Goal: Task Accomplishment & Management: Complete application form

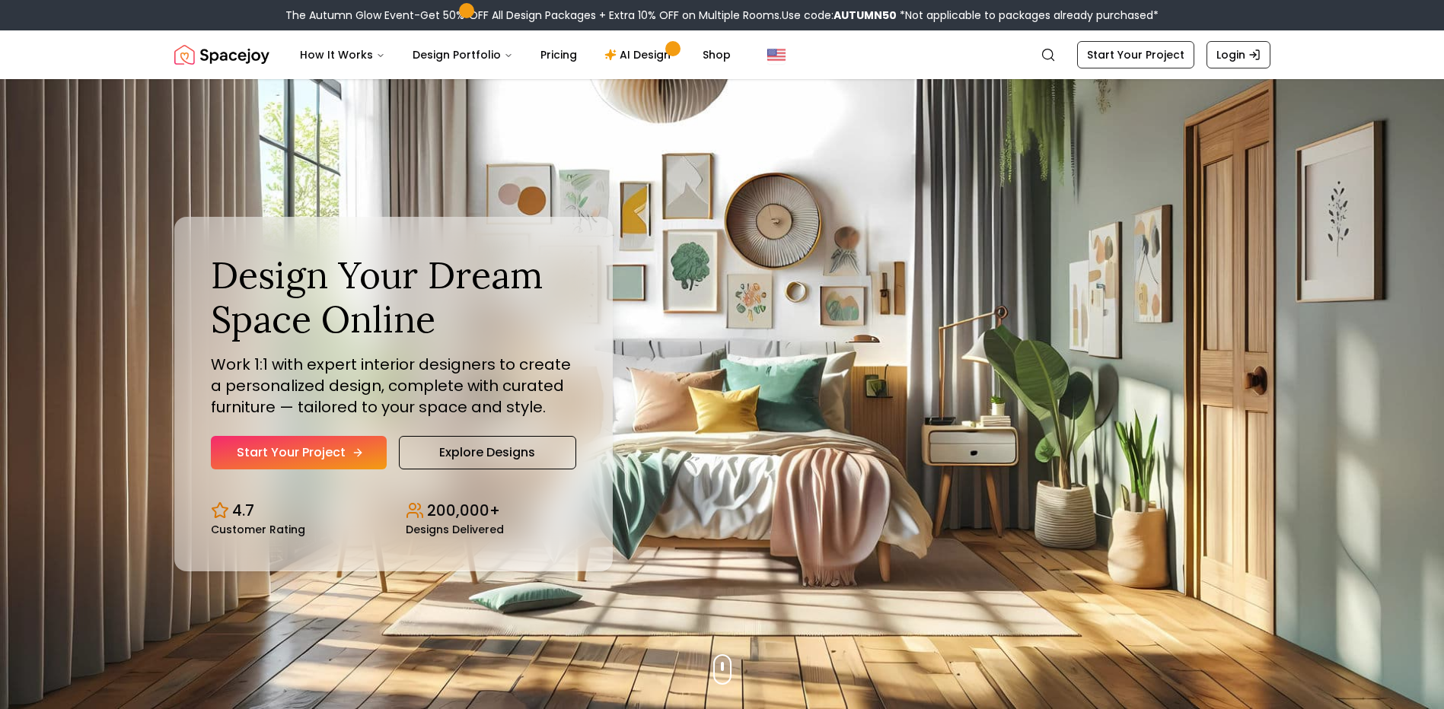
click at [304, 451] on link "Start Your Project" at bounding box center [299, 452] width 176 height 33
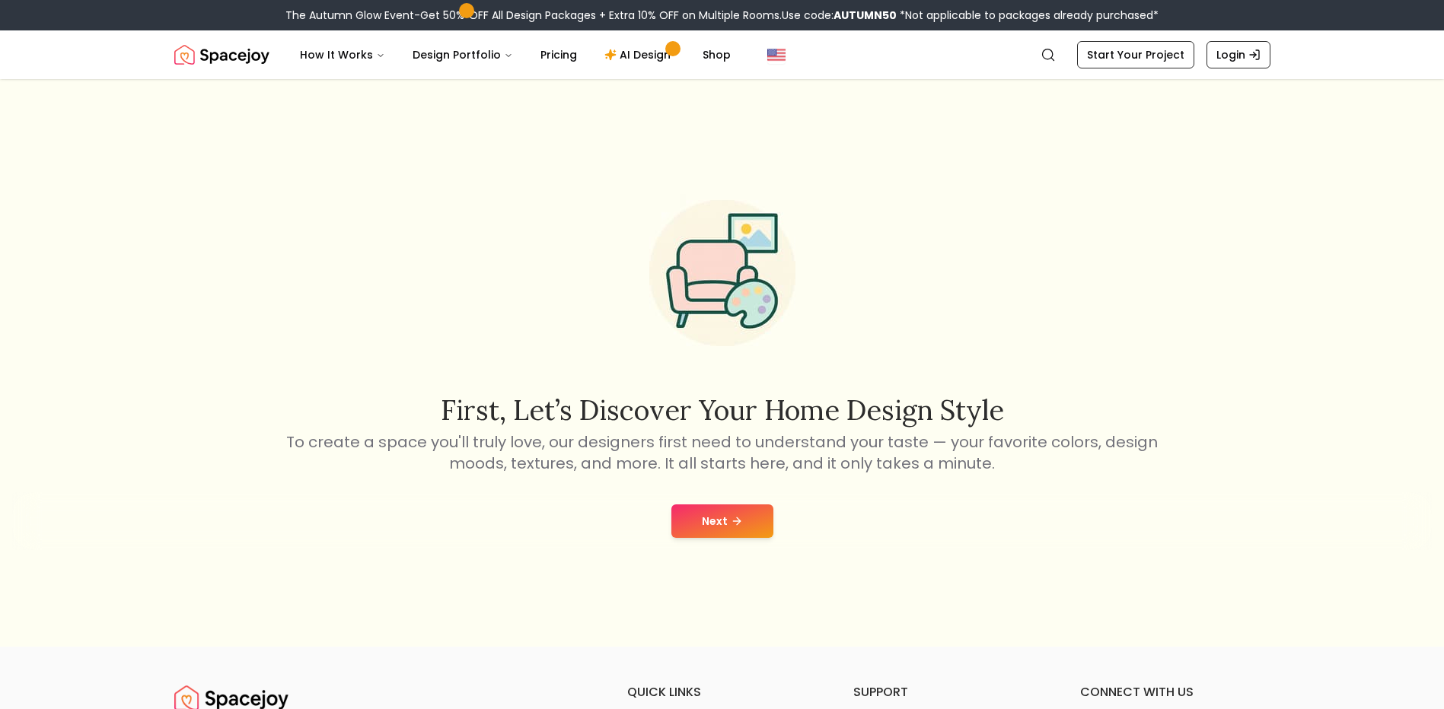
click at [695, 519] on button "Next" at bounding box center [722, 521] width 102 height 33
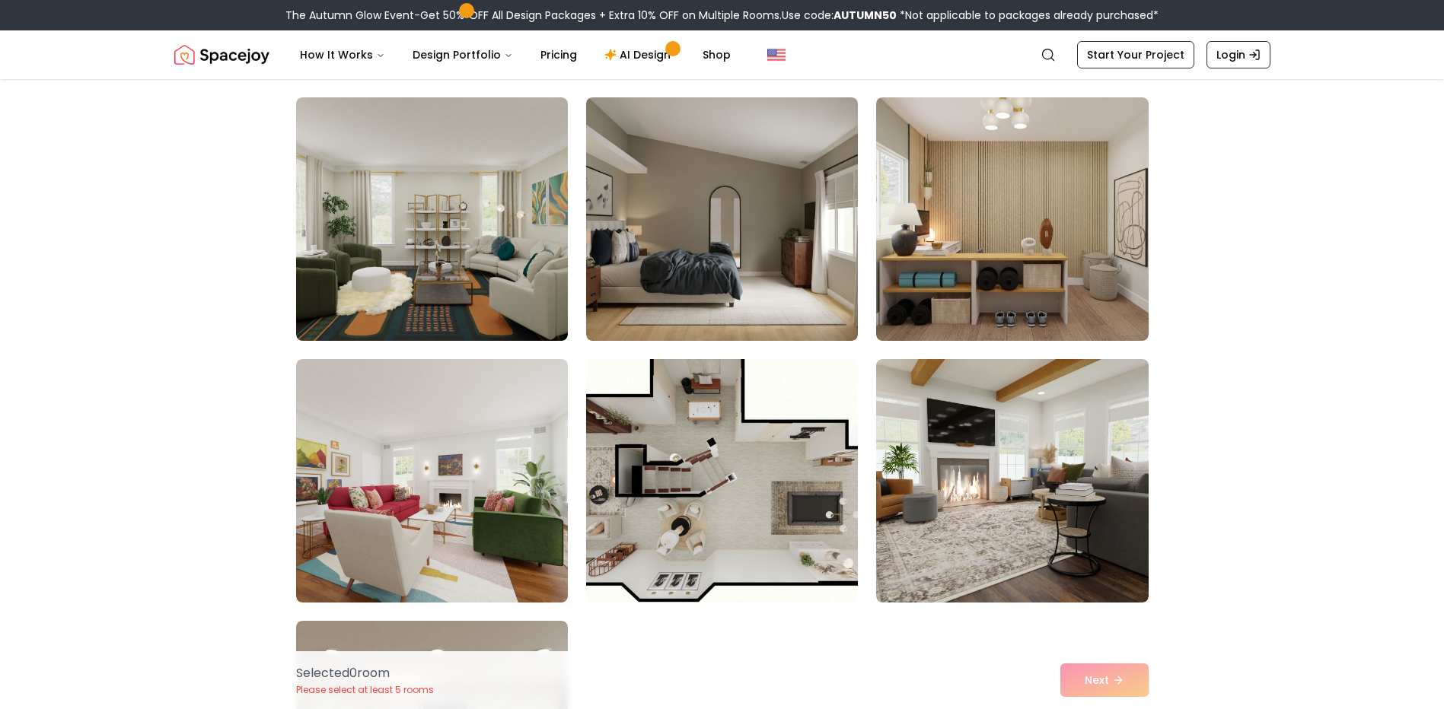
scroll to position [381, 0]
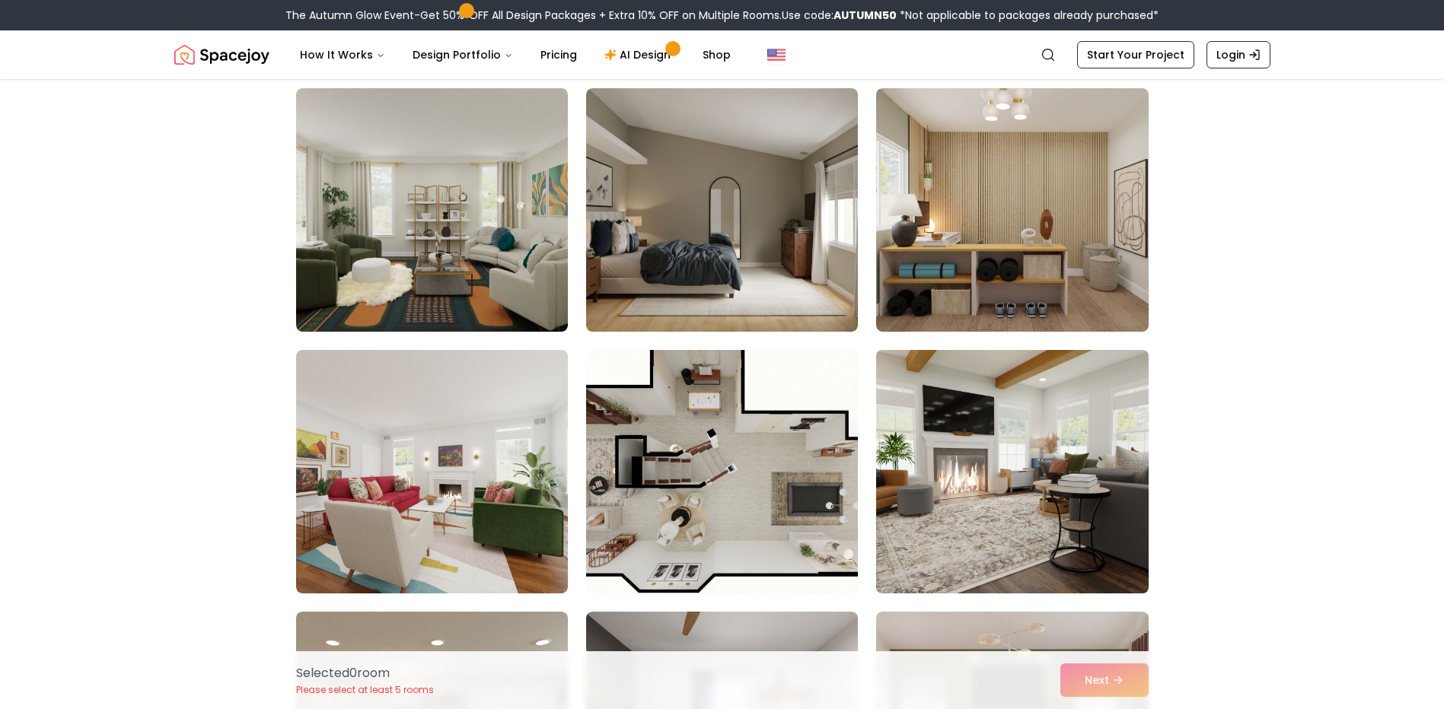
click at [980, 486] on img at bounding box center [1011, 472] width 285 height 256
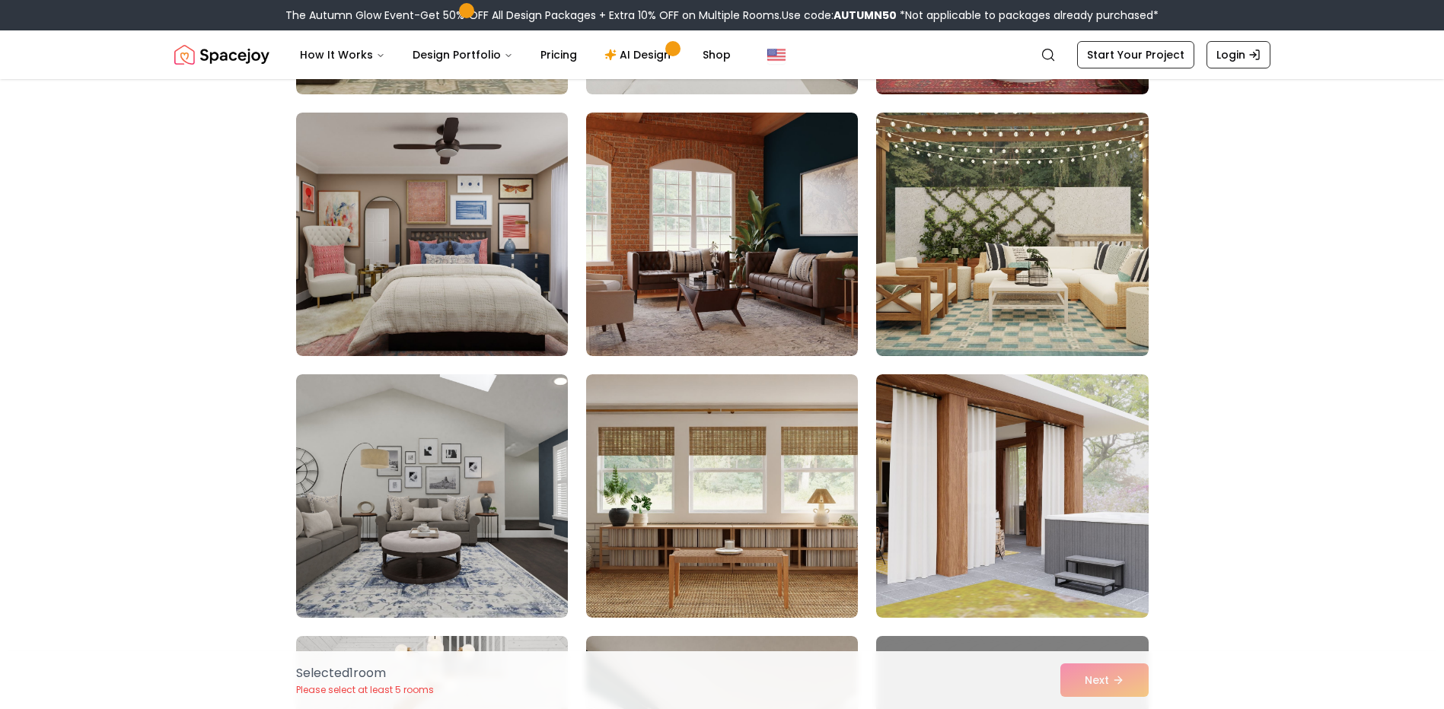
scroll to position [1218, 0]
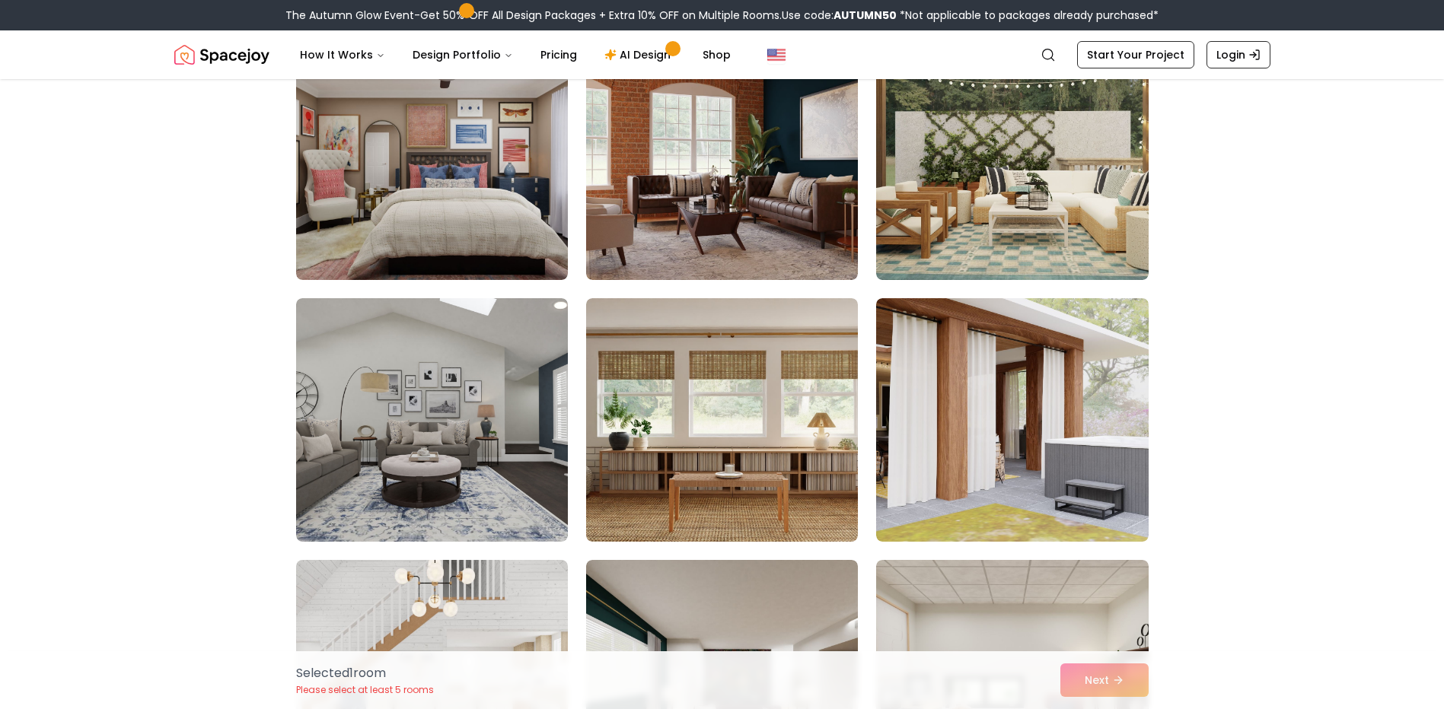
click at [1115, 684] on div "Selected 1 room Please select at least 5 rooms Next" at bounding box center [722, 681] width 877 height 58
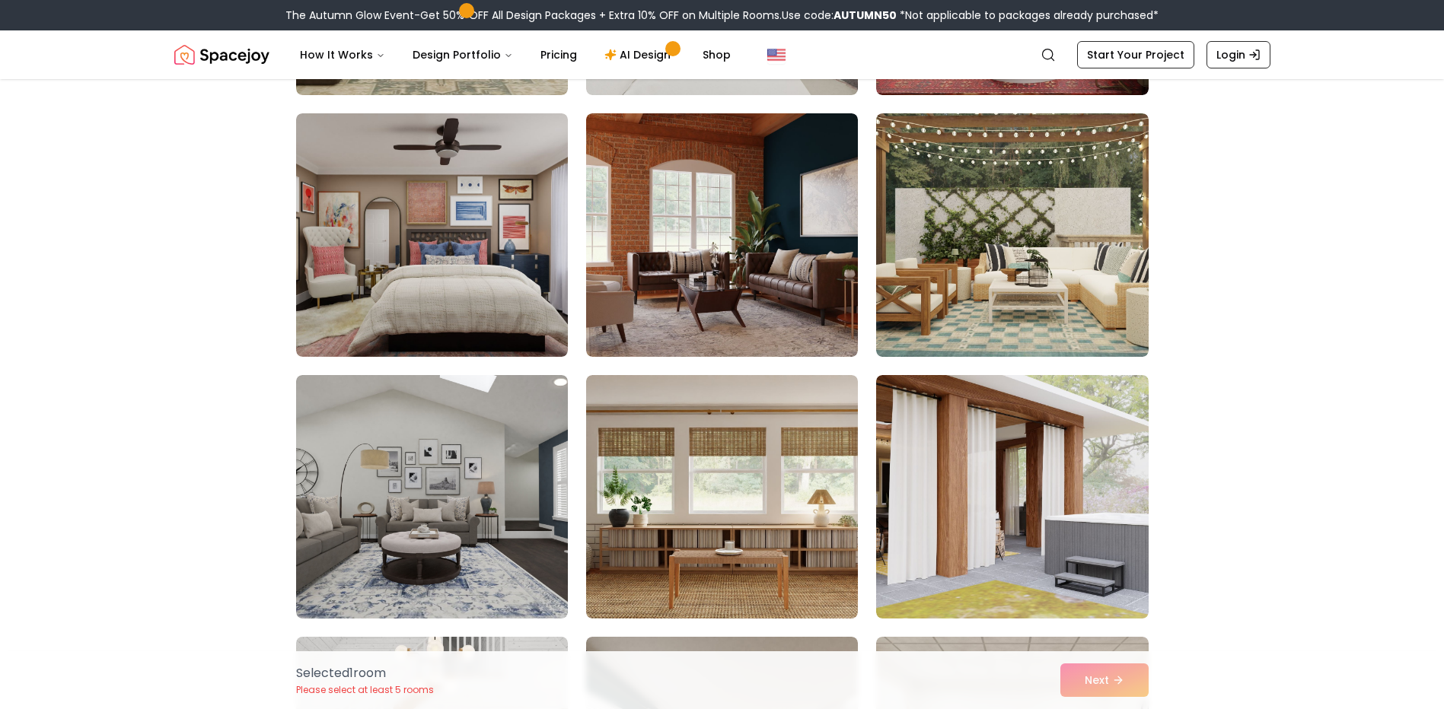
scroll to position [1142, 0]
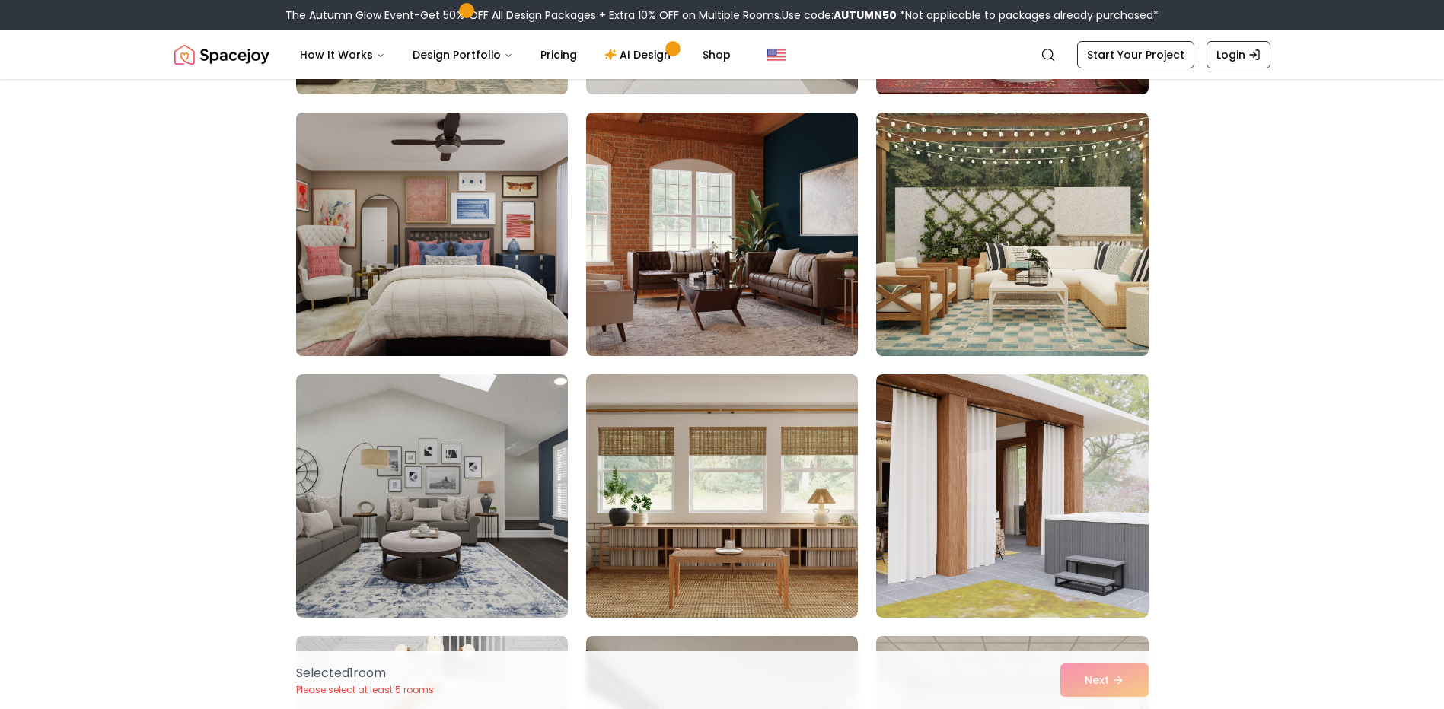
click at [422, 279] on img at bounding box center [431, 235] width 285 height 256
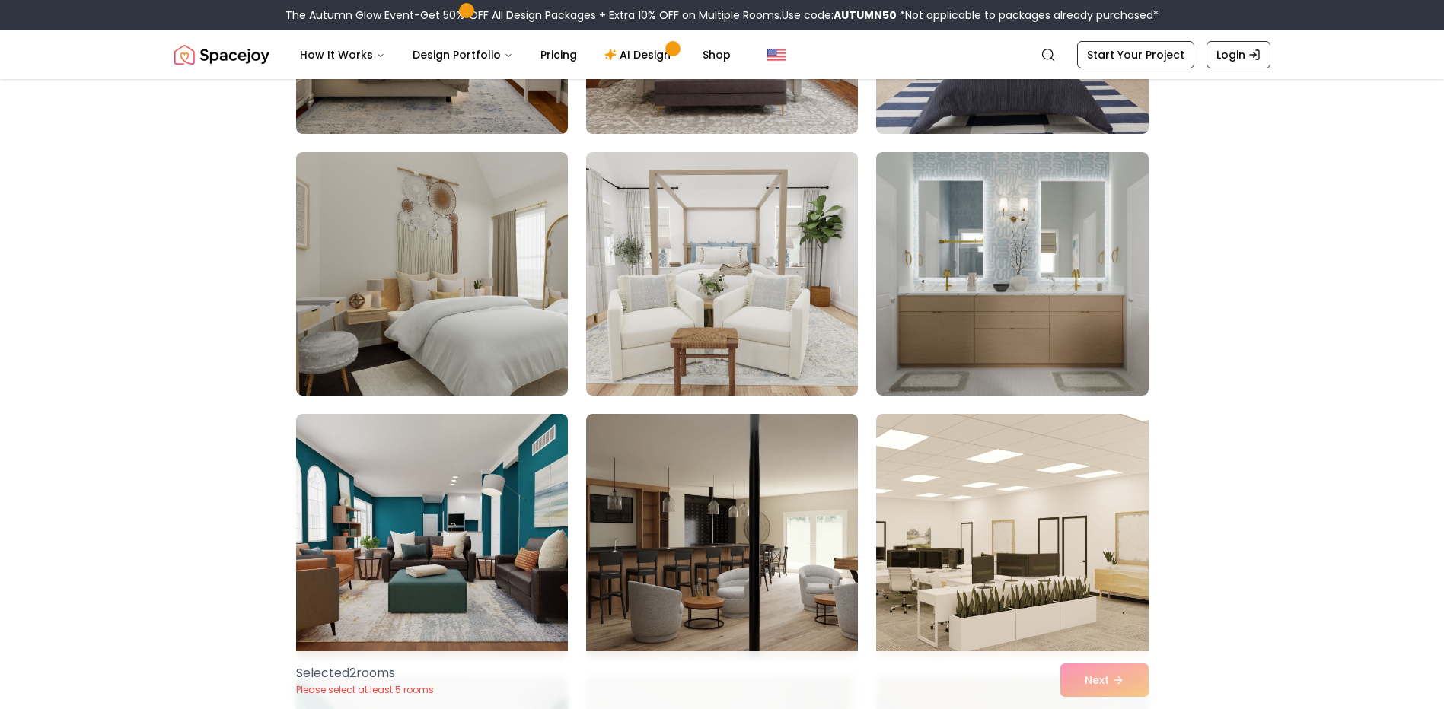
scroll to position [3121, 0]
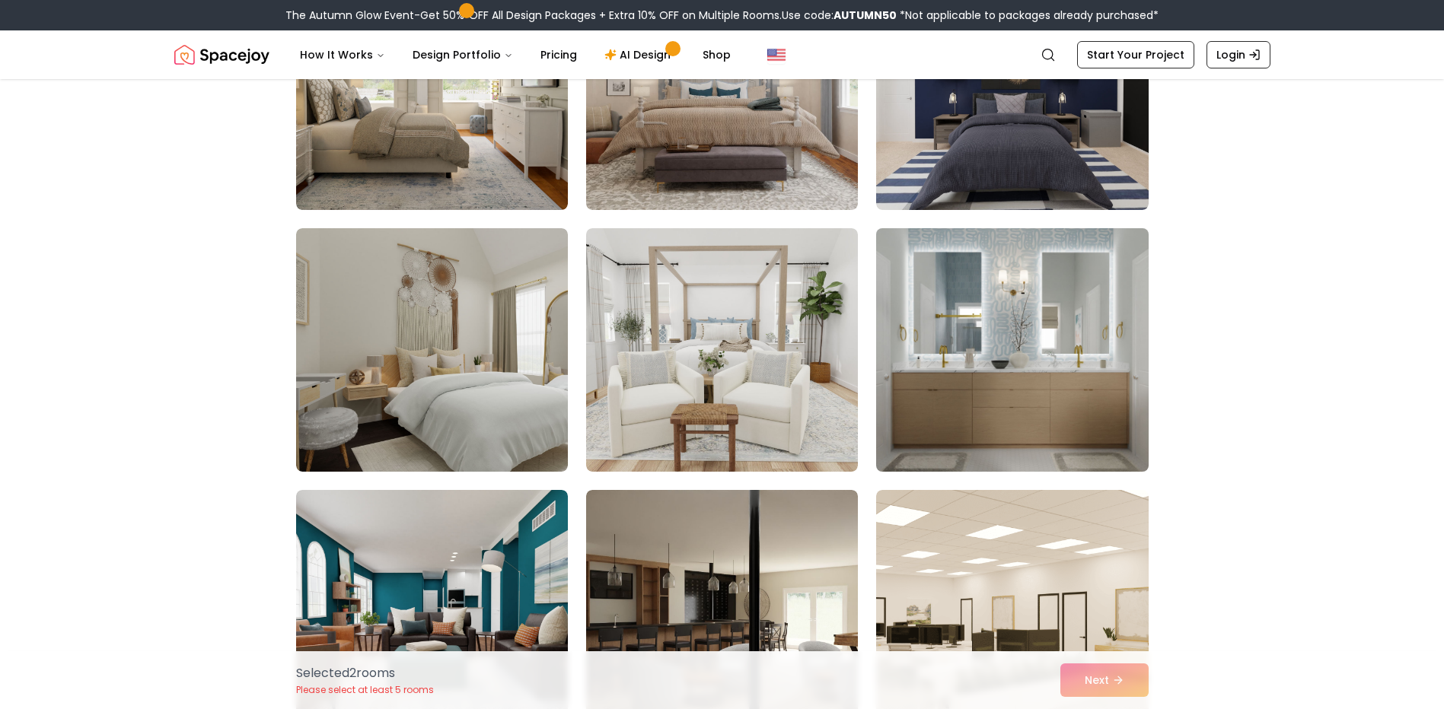
click at [1079, 308] on img at bounding box center [1011, 350] width 285 height 256
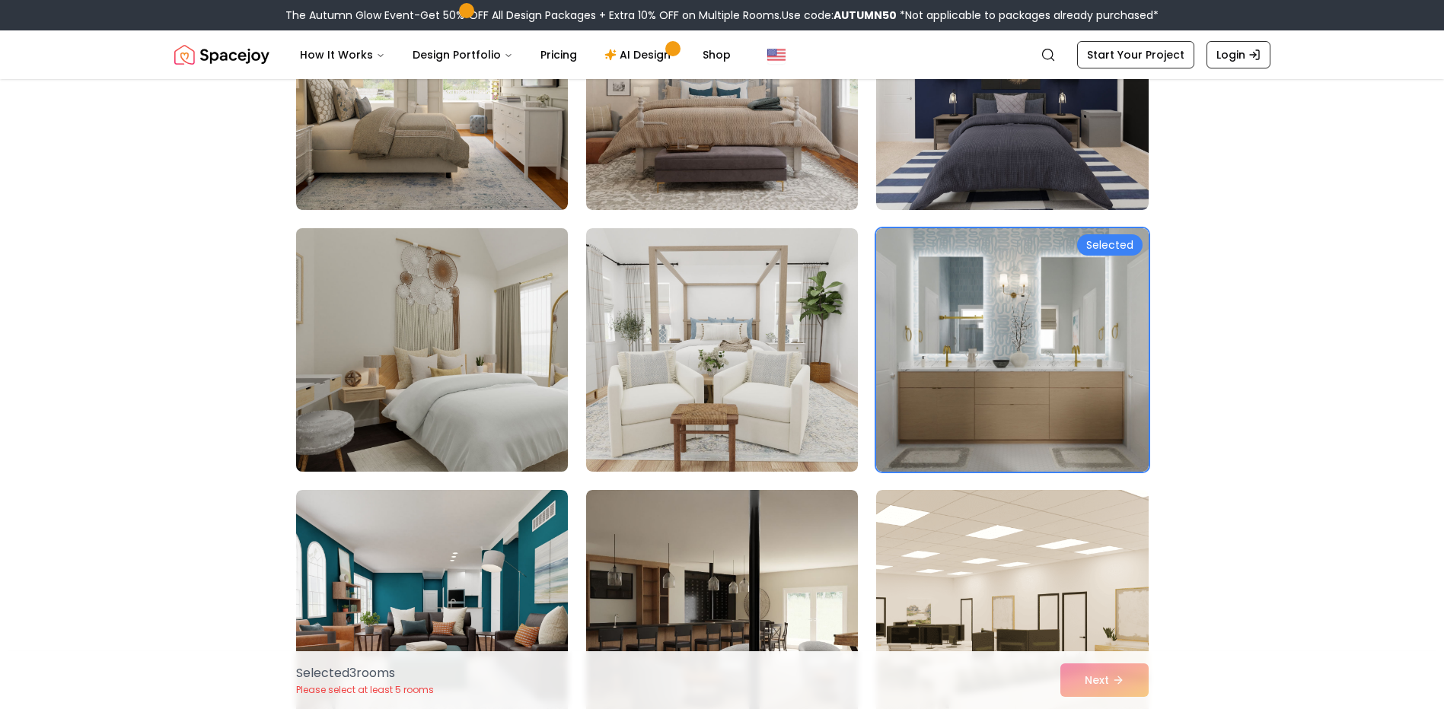
click at [486, 343] on img at bounding box center [431, 350] width 285 height 256
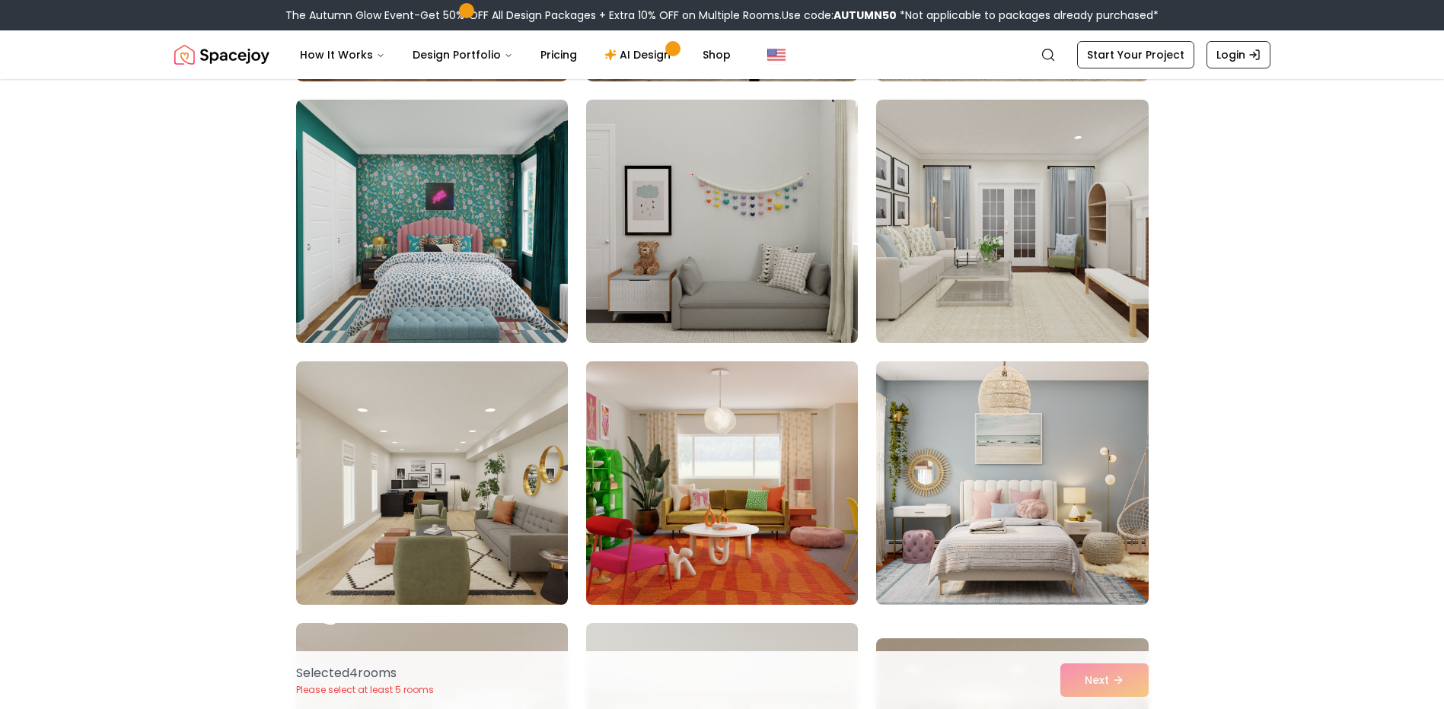
scroll to position [3806, 0]
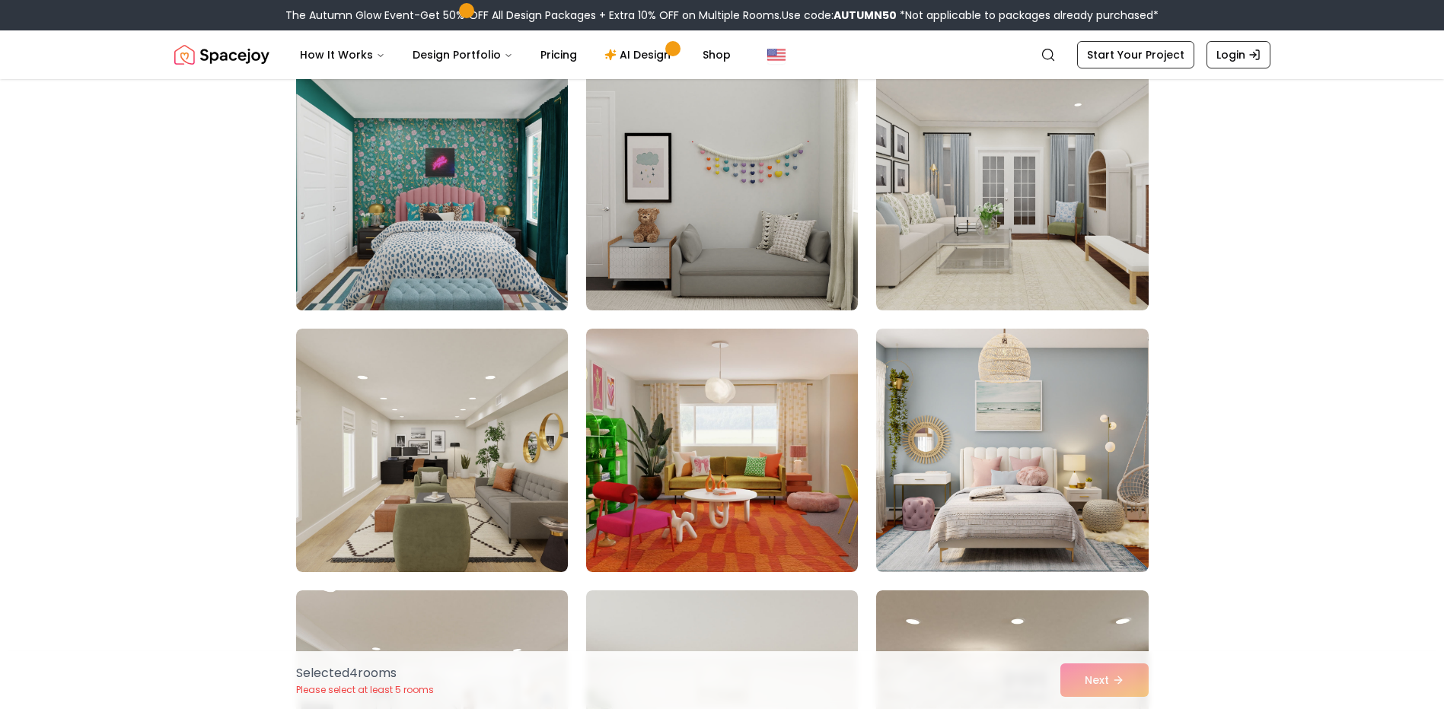
click at [434, 237] on img at bounding box center [431, 189] width 285 height 256
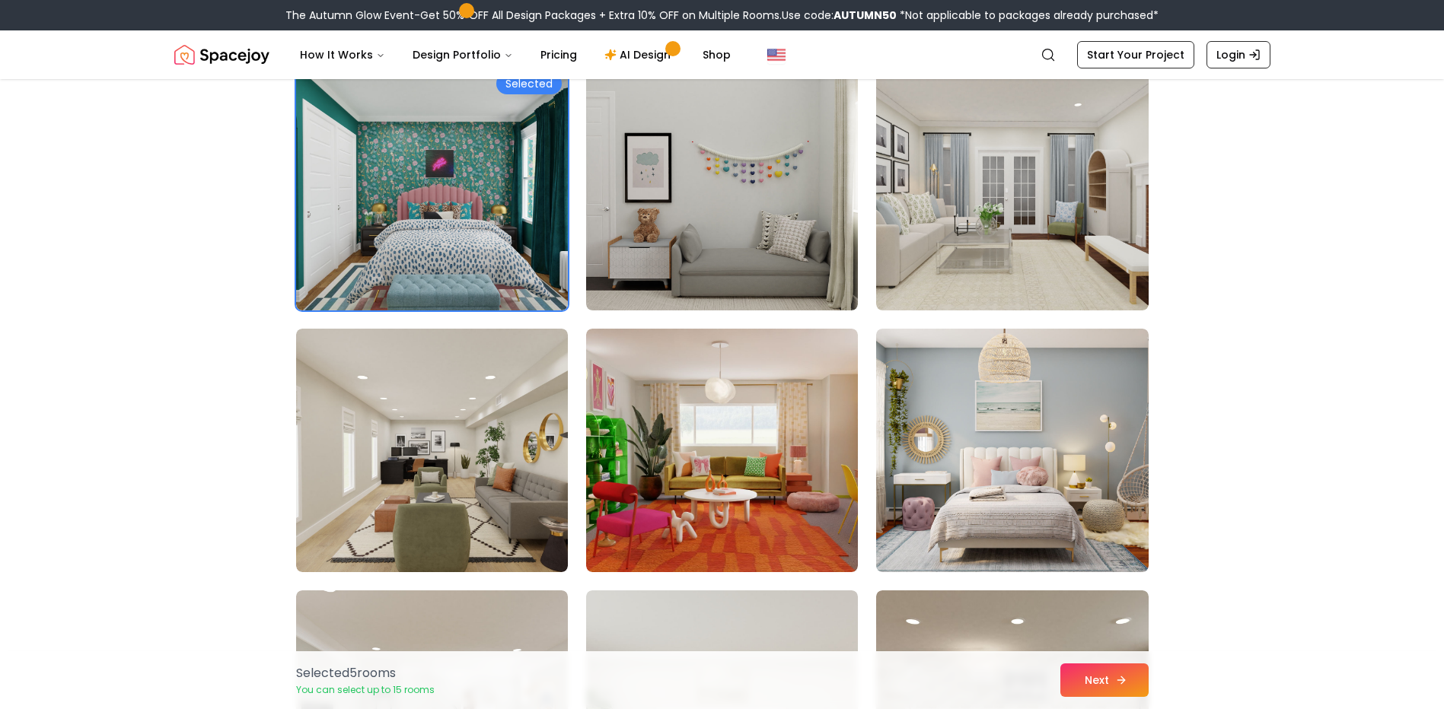
click at [1106, 679] on button "Next" at bounding box center [1104, 680] width 88 height 33
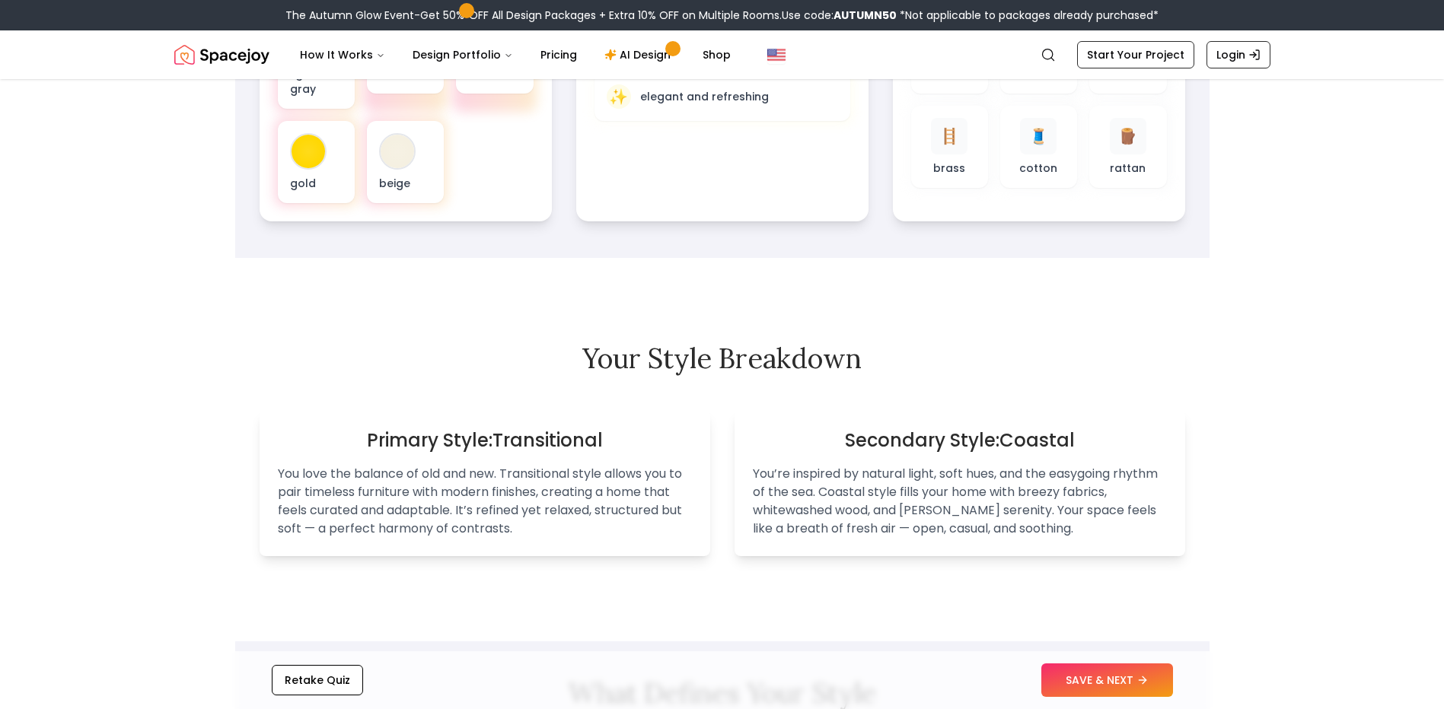
scroll to position [685, 0]
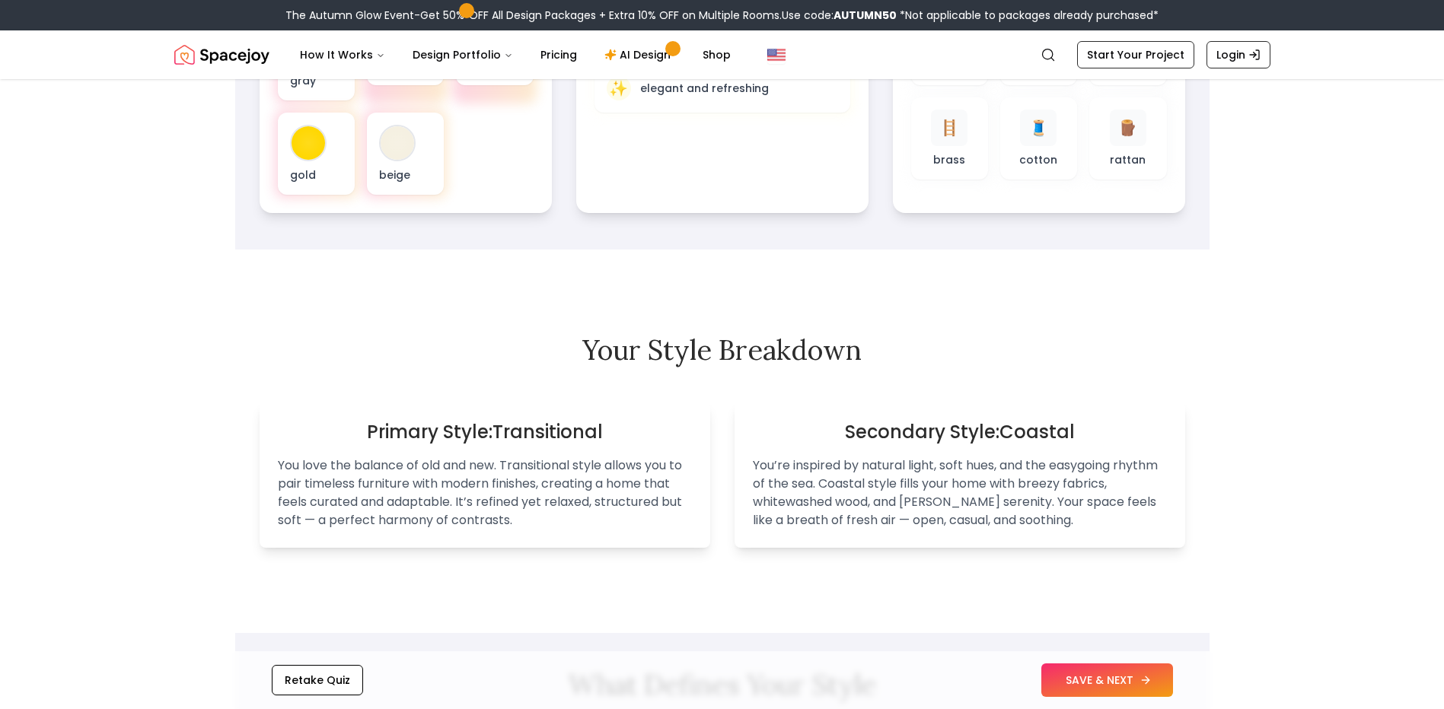
click at [1113, 687] on button "SAVE & NEXT" at bounding box center [1107, 680] width 132 height 33
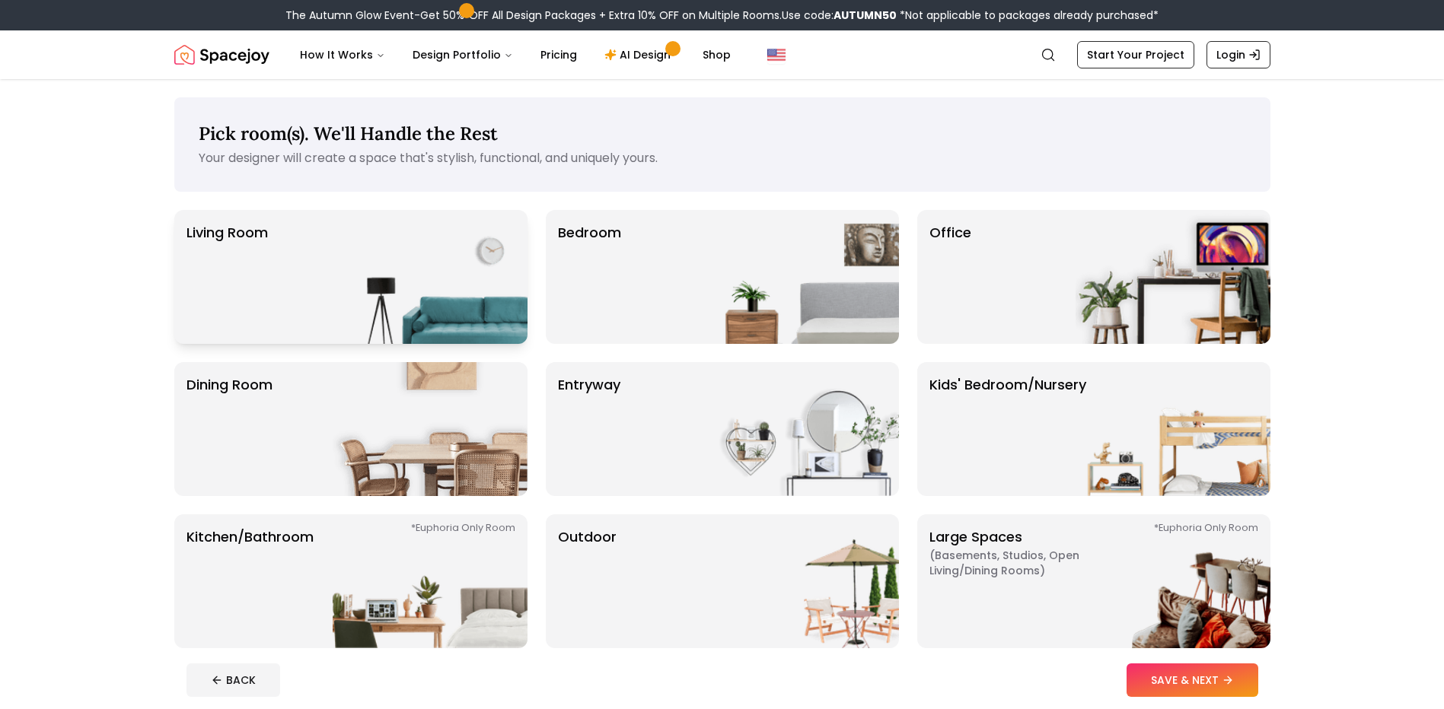
click at [349, 255] on img at bounding box center [430, 277] width 195 height 134
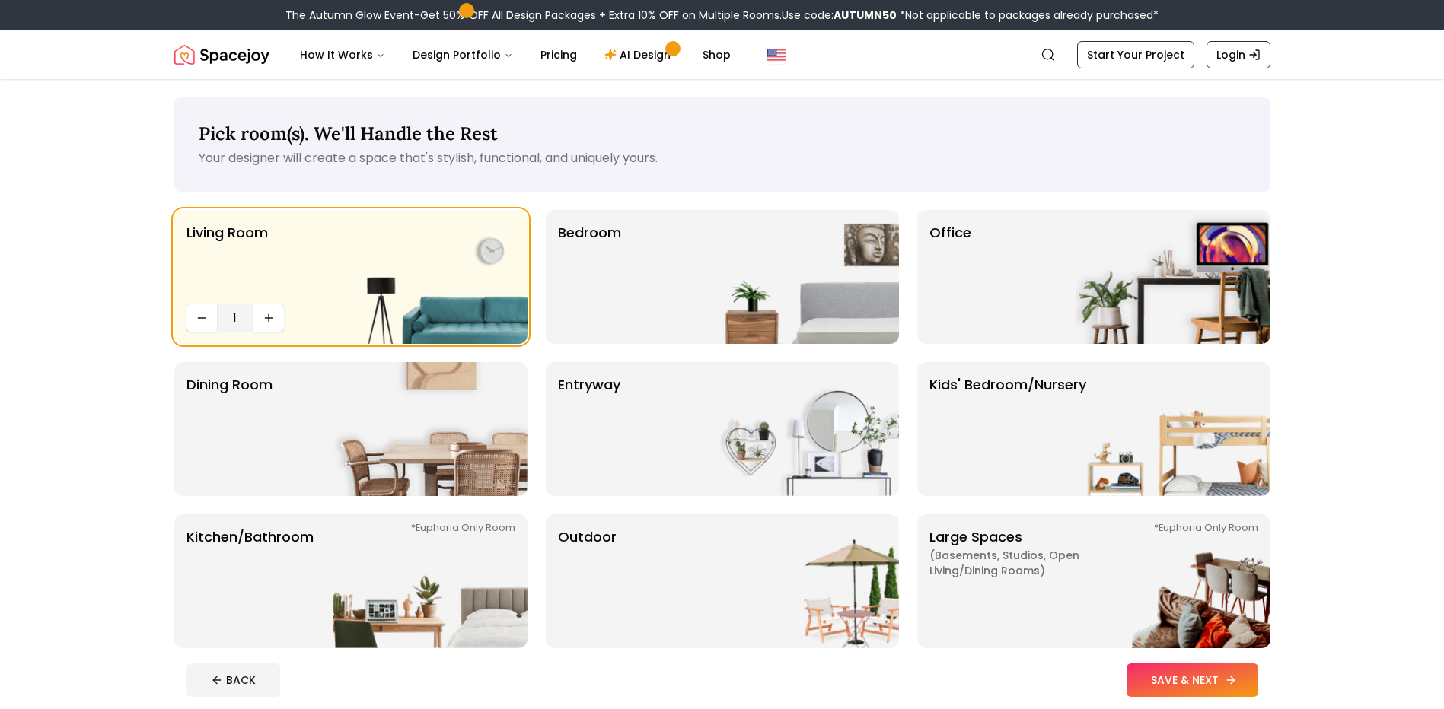
click at [1207, 684] on button "SAVE & NEXT" at bounding box center [1193, 680] width 132 height 33
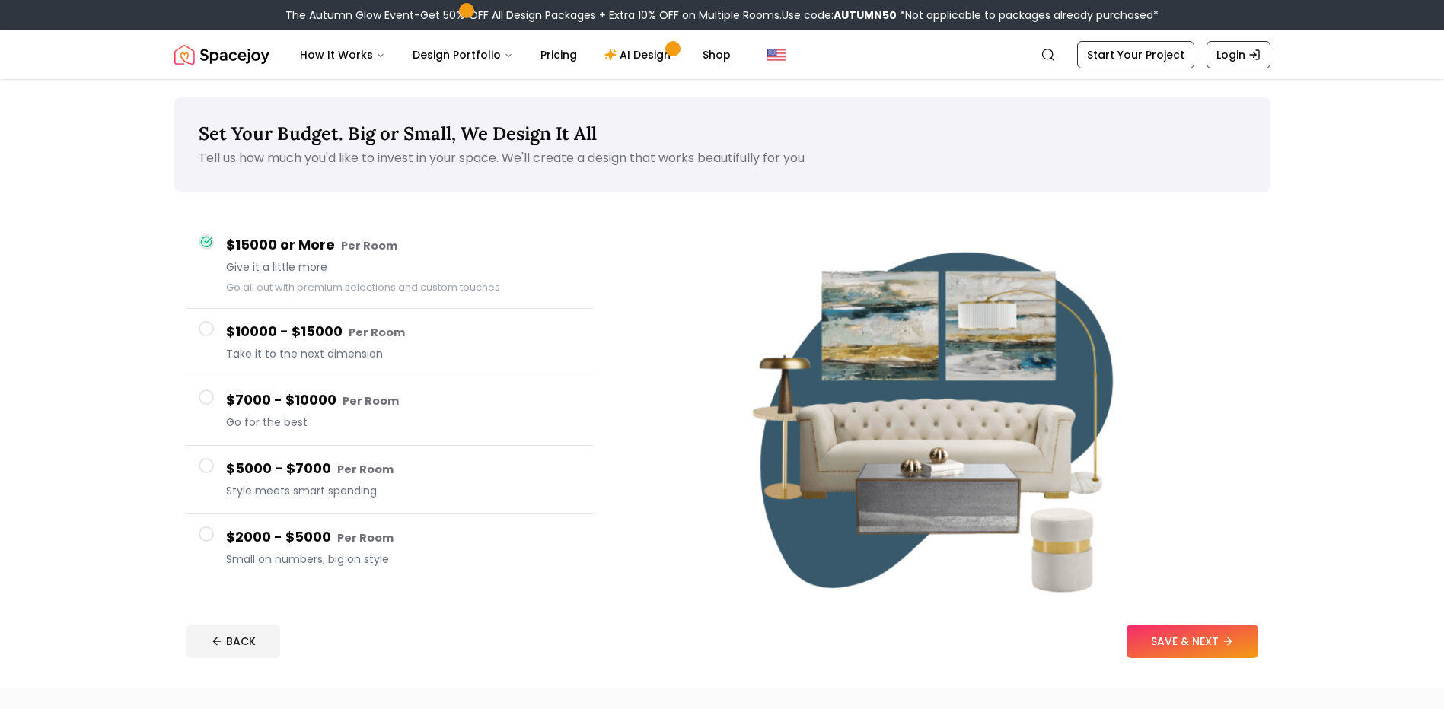
click at [209, 534] on span at bounding box center [206, 534] width 15 height 15
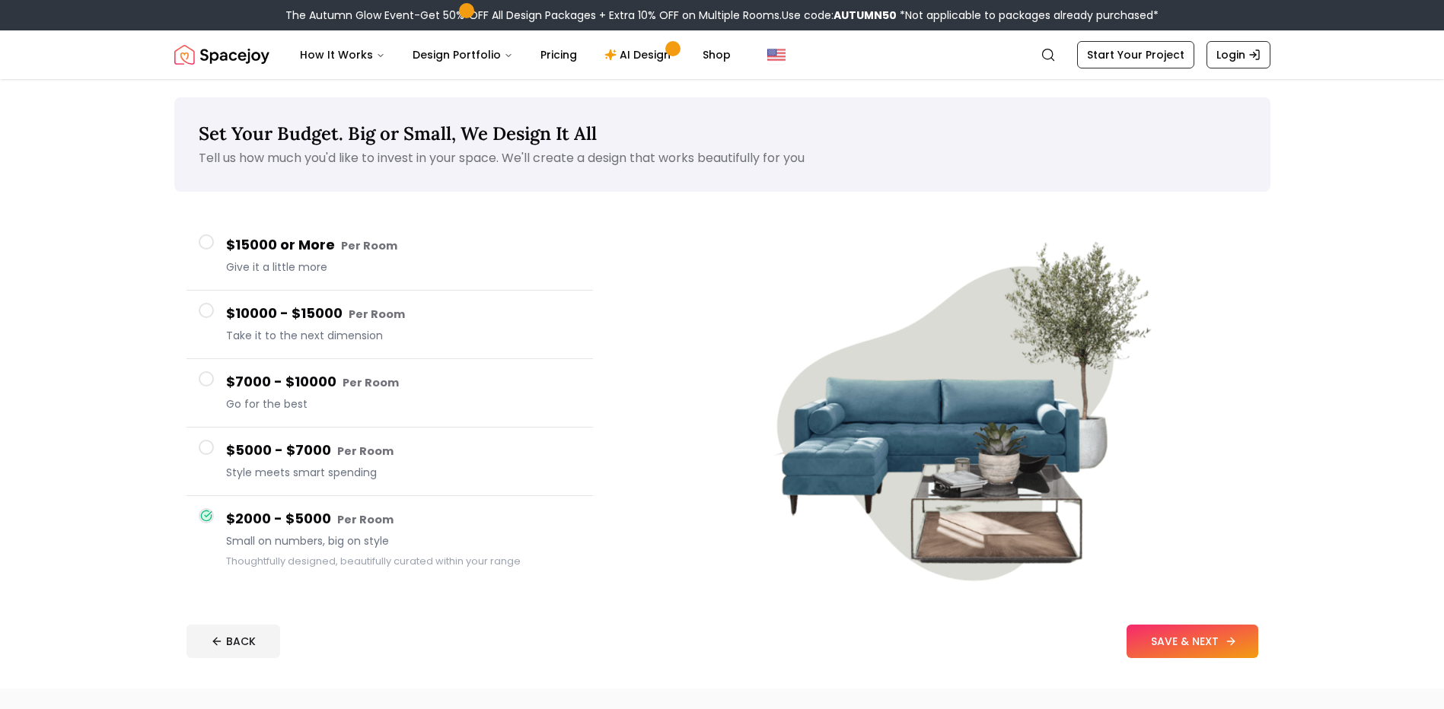
click at [1193, 634] on button "SAVE & NEXT" at bounding box center [1193, 641] width 132 height 33
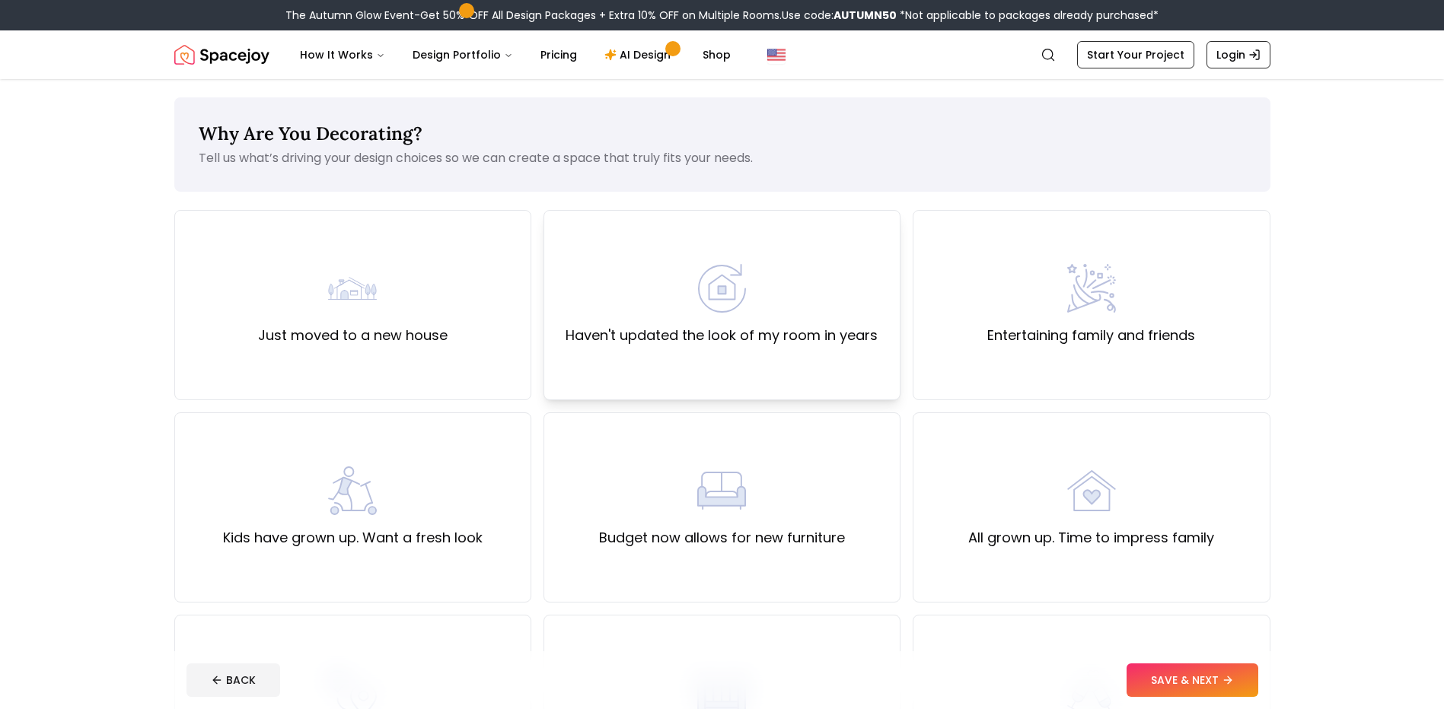
click at [678, 333] on label "Haven't updated the look of my room in years" at bounding box center [722, 335] width 312 height 21
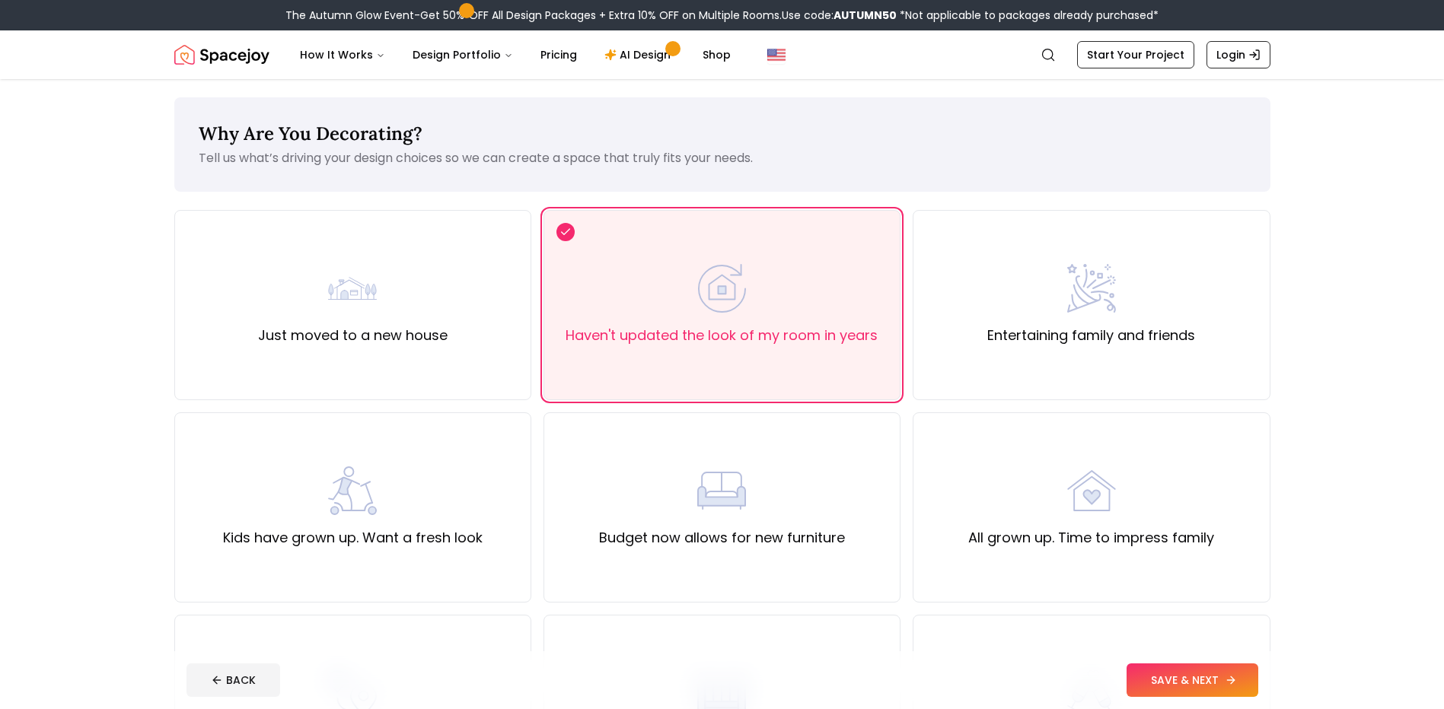
click at [1204, 680] on button "SAVE & NEXT" at bounding box center [1193, 680] width 132 height 33
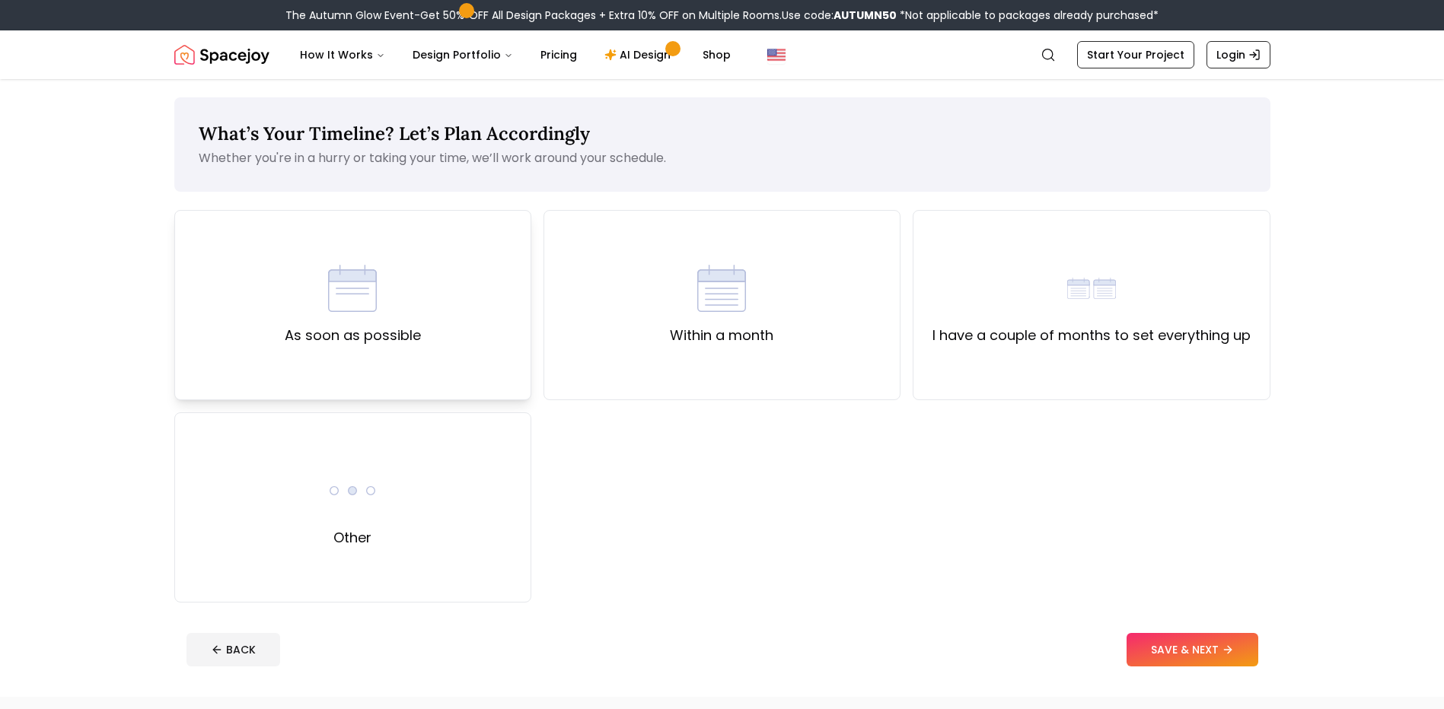
click at [473, 305] on div "As soon as possible" at bounding box center [352, 305] width 357 height 190
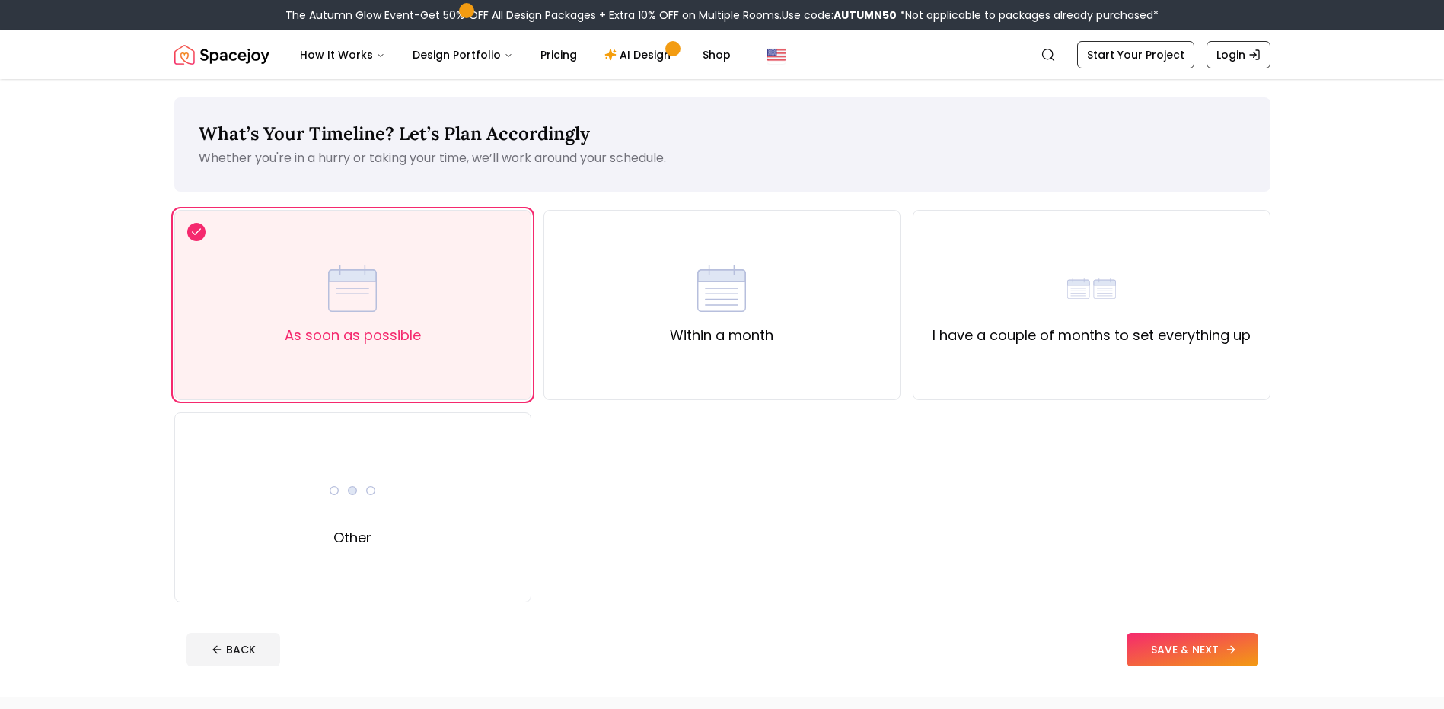
click at [1146, 644] on button "SAVE & NEXT" at bounding box center [1193, 649] width 132 height 33
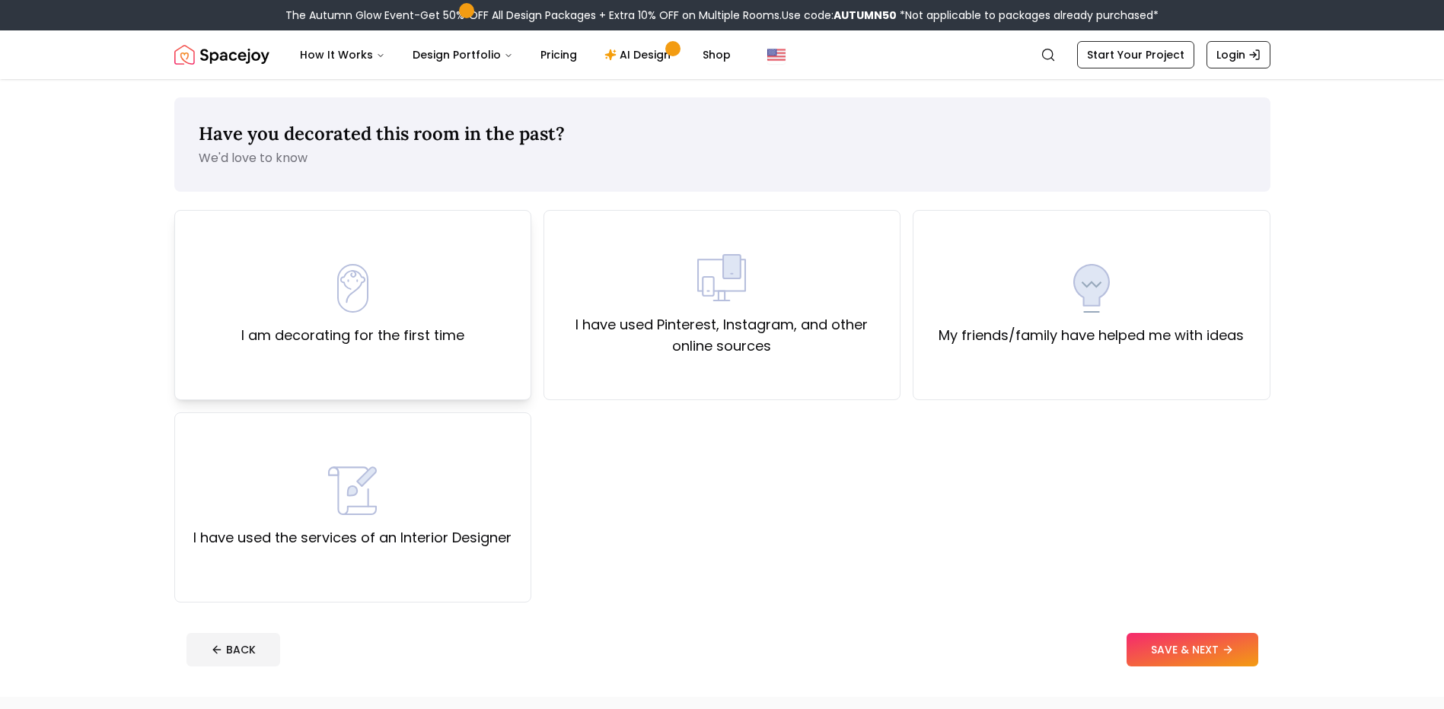
click at [512, 327] on div "I am decorating for the first time" at bounding box center [352, 305] width 357 height 190
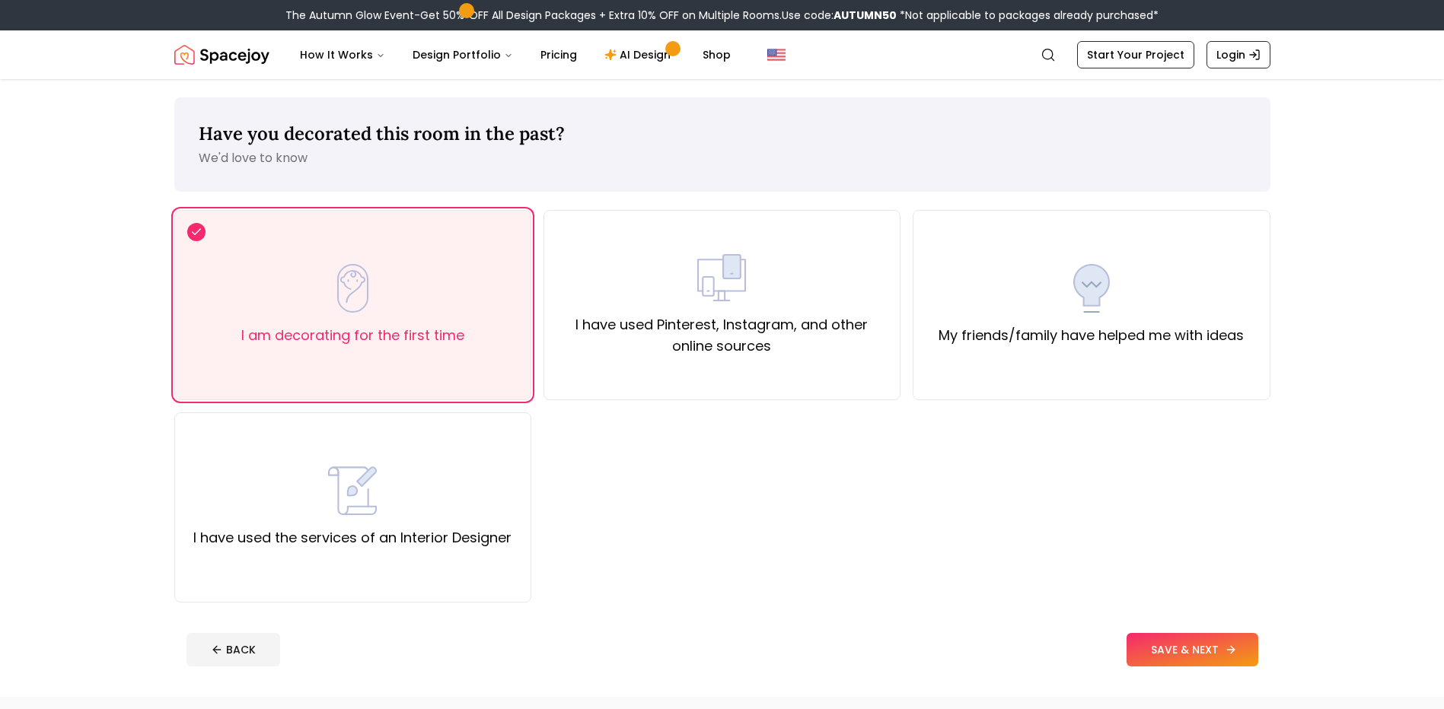
click at [1160, 639] on button "SAVE & NEXT" at bounding box center [1193, 649] width 132 height 33
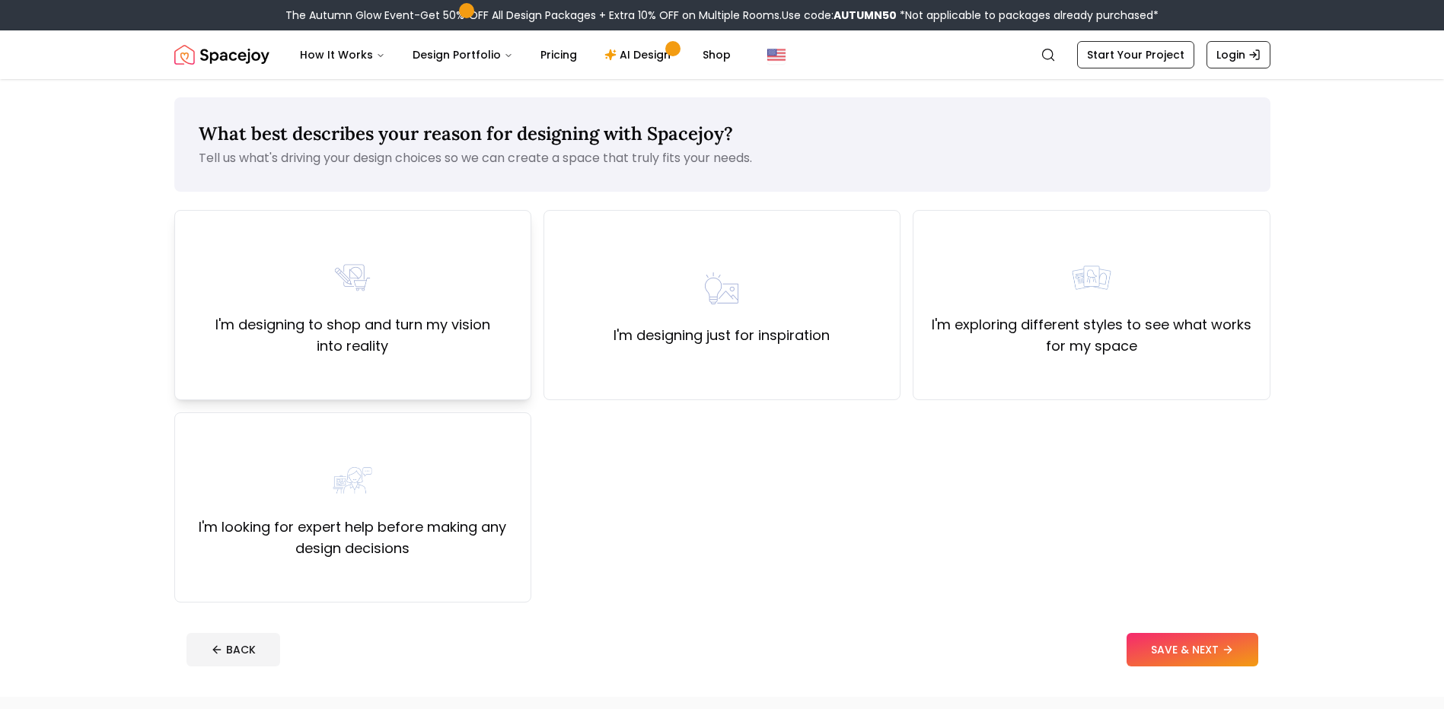
click at [426, 317] on label "I'm designing to shop and turn my vision into reality" at bounding box center [352, 335] width 331 height 43
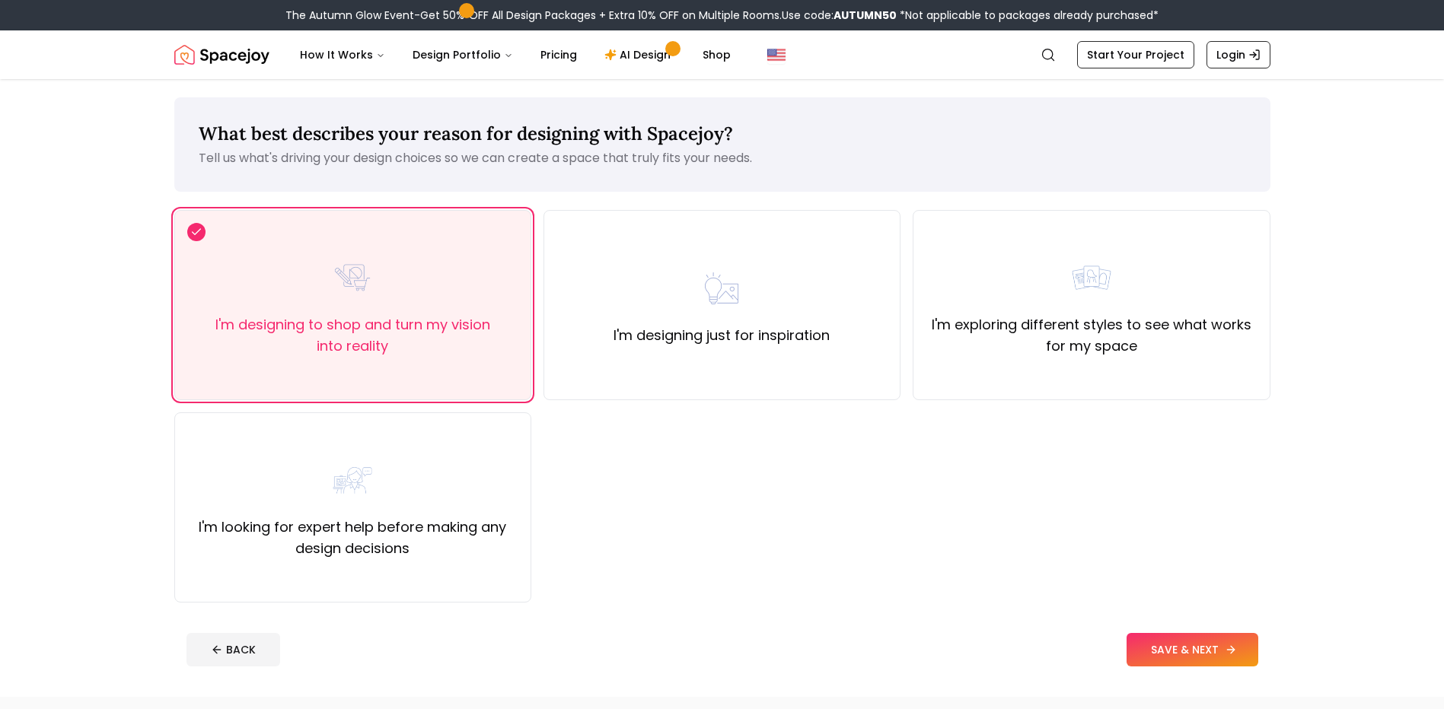
click at [1193, 646] on button "SAVE & NEXT" at bounding box center [1193, 649] width 132 height 33
